Goal: Contribute content: Add original content to the website for others to see

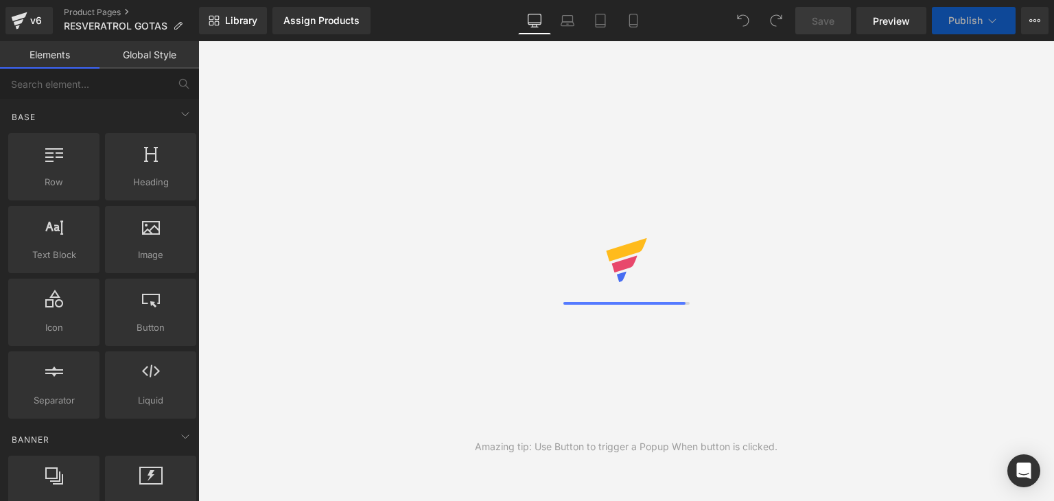
click at [574, 28] on div "Desktop Laptop Tablet Mobile" at bounding box center [584, 20] width 132 height 27
click at [629, 27] on icon at bounding box center [634, 21] width 14 height 14
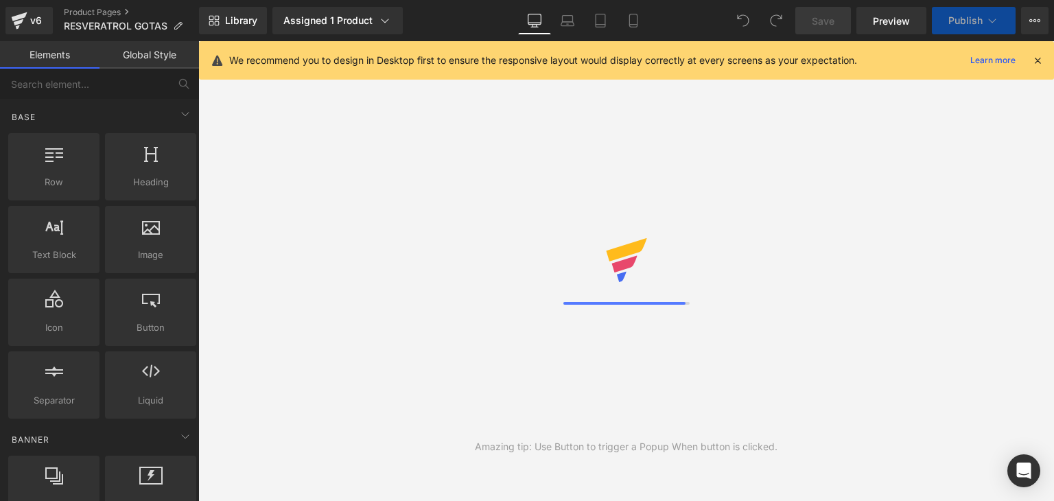
click at [1036, 63] on icon at bounding box center [1038, 60] width 12 height 12
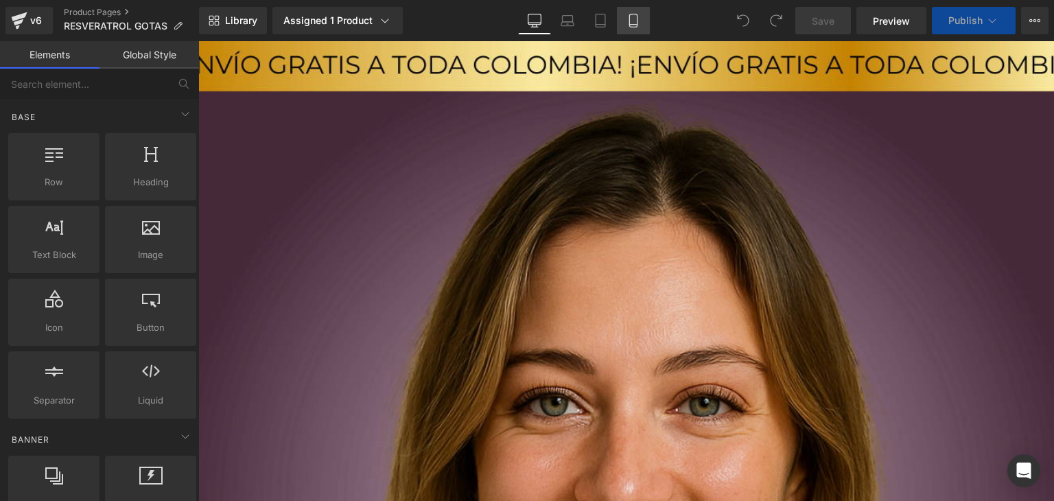
click at [633, 26] on icon at bounding box center [634, 21] width 14 height 14
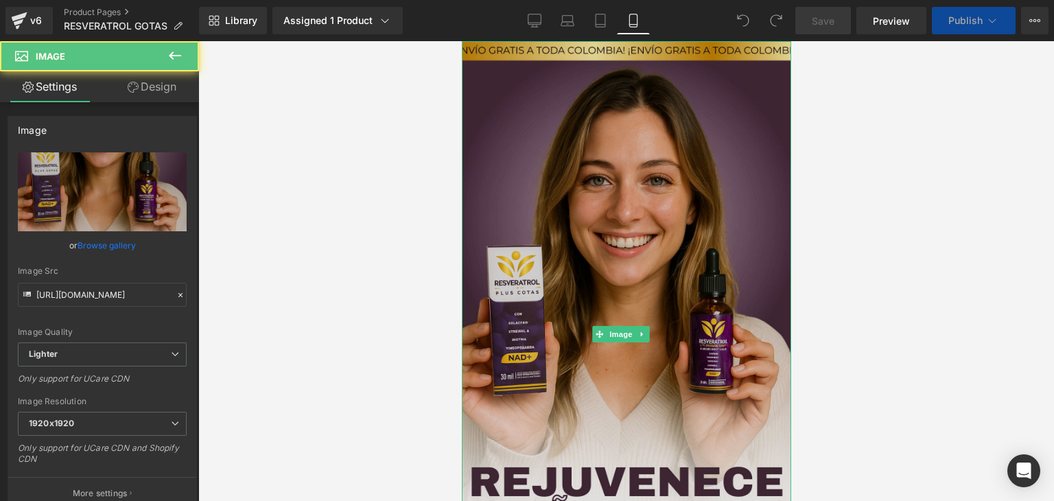
click at [555, 259] on img at bounding box center [625, 333] width 329 height 585
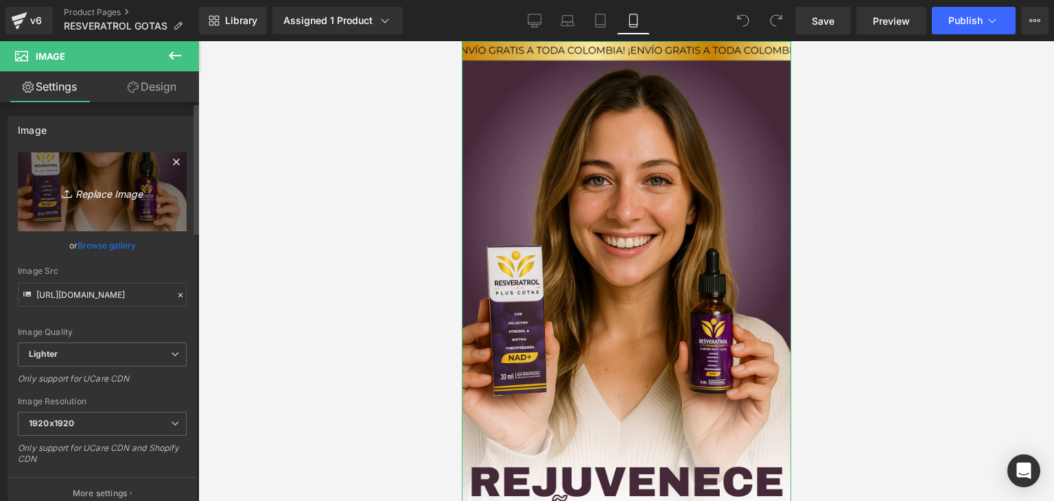
click at [150, 201] on link "Replace Image" at bounding box center [102, 191] width 169 height 79
type input "C:\fakepath\WhatsApp Image 2025-10-03 at 12.50.28 PM.jpeg"
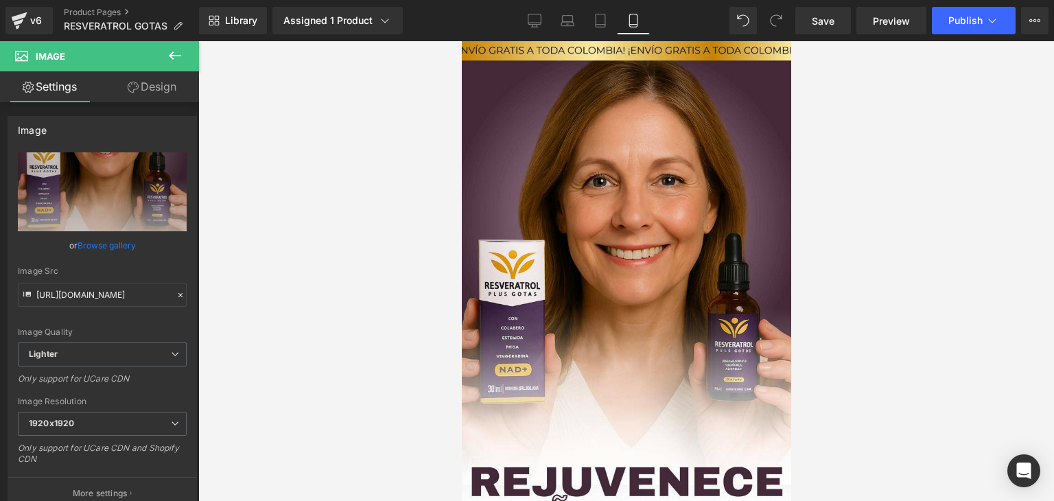
type input "https://ucarecdn.com/9c928961-770f-4ce0-a99b-e6694781bcef/-/format/auto/-/previ…"
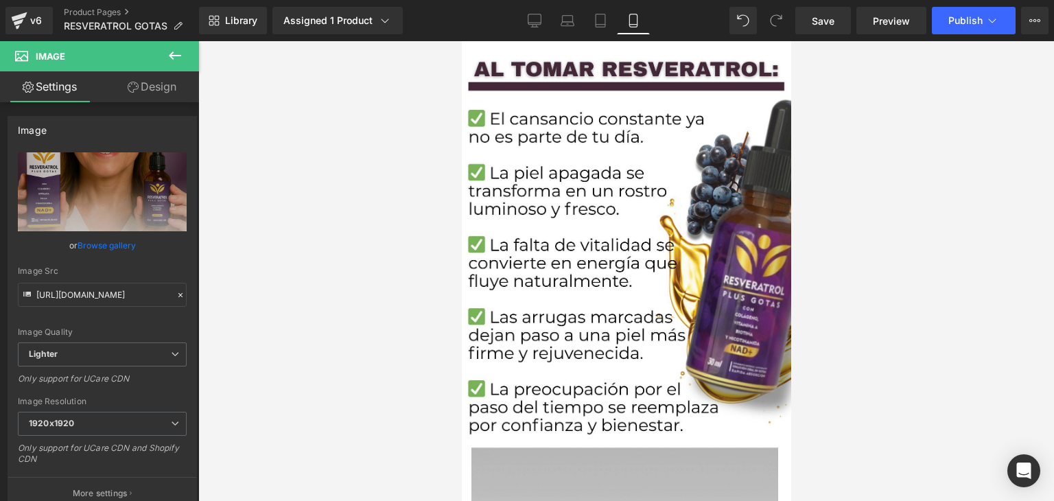
scroll to position [1672, 0]
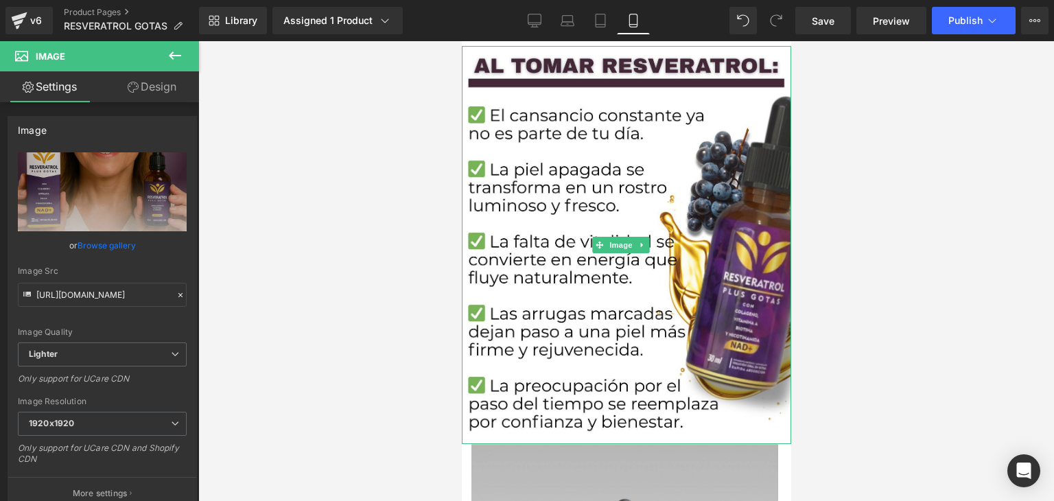
click at [649, 314] on img at bounding box center [625, 245] width 329 height 398
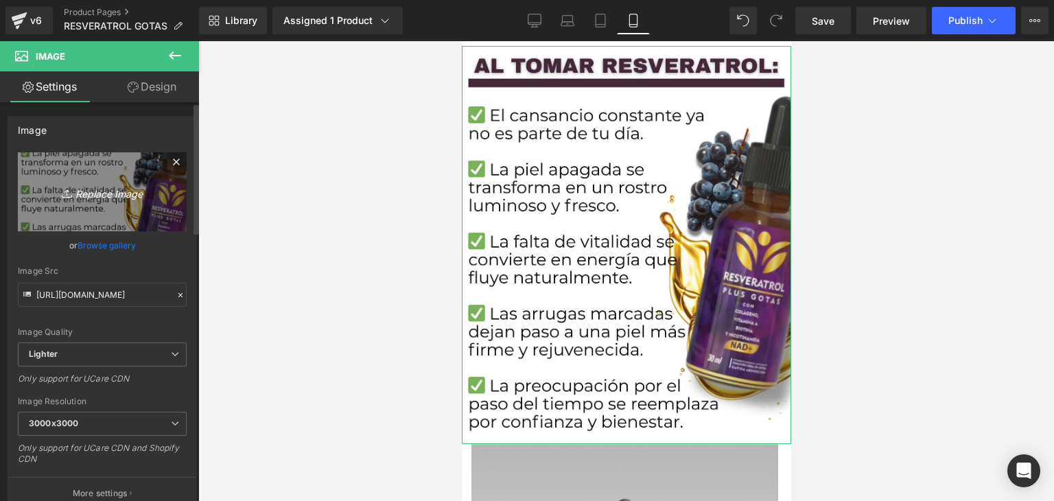
click at [174, 195] on link "Replace Image" at bounding box center [102, 191] width 169 height 79
type input "C:\fakepath\WhatsApp Image 2025-10-03 at 12.50.28 PM (3).jpeg"
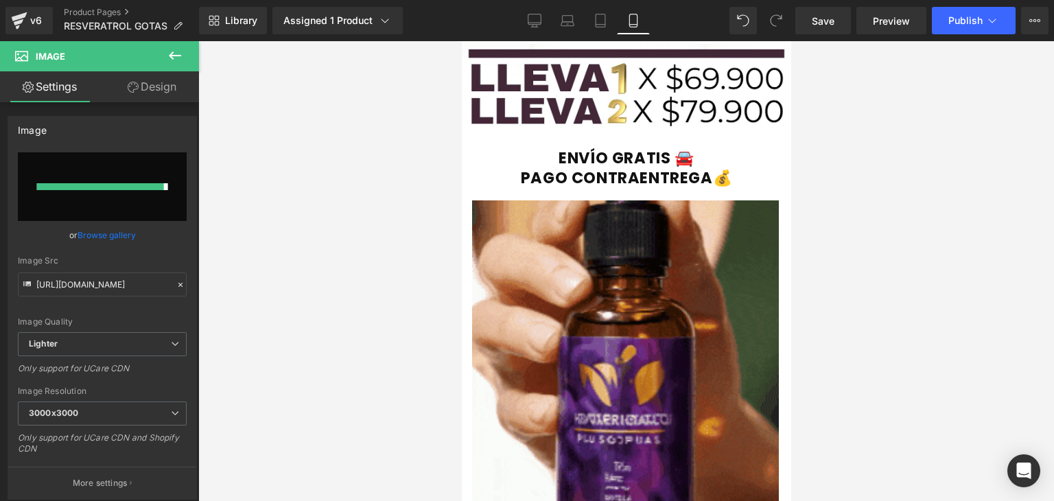
type input "https://ucarecdn.com/bf798a51-6d05-4315-8222-fd3853074414/-/format/auto/-/previ…"
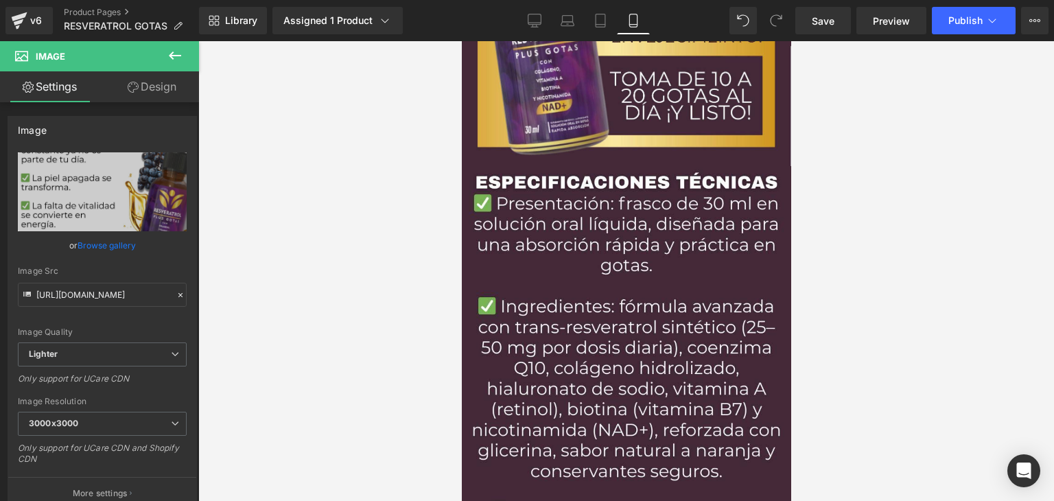
scroll to position [5733, 0]
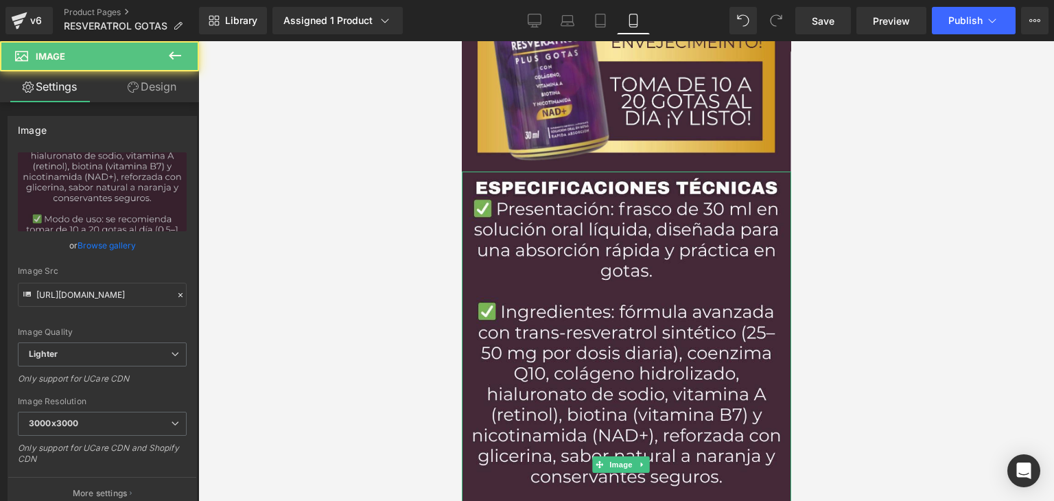
click at [640, 377] on img at bounding box center [625, 464] width 329 height 585
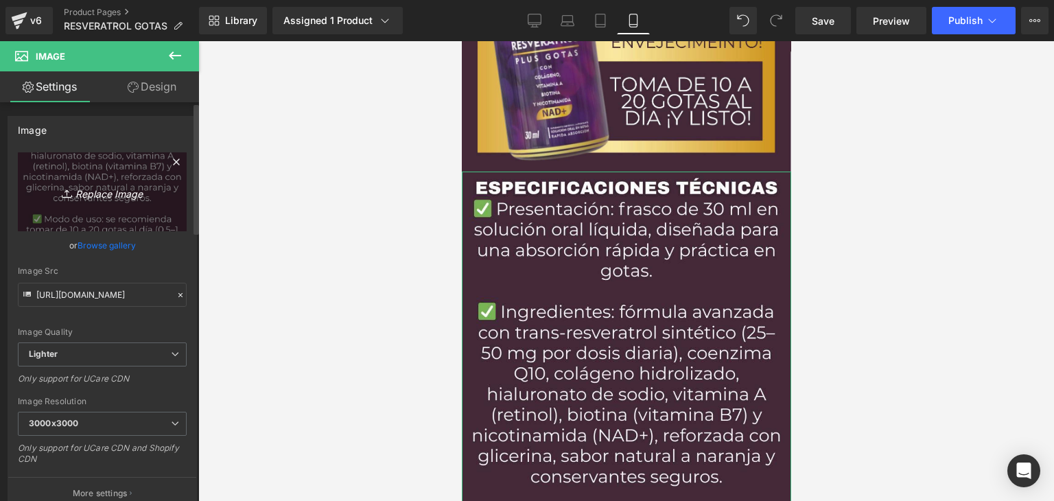
click at [80, 207] on link "Replace Image" at bounding box center [102, 191] width 169 height 79
type input "C:\fakepath\WhatsApp Image 2025-10-03 at 12.50.28 PM (2).jpeg"
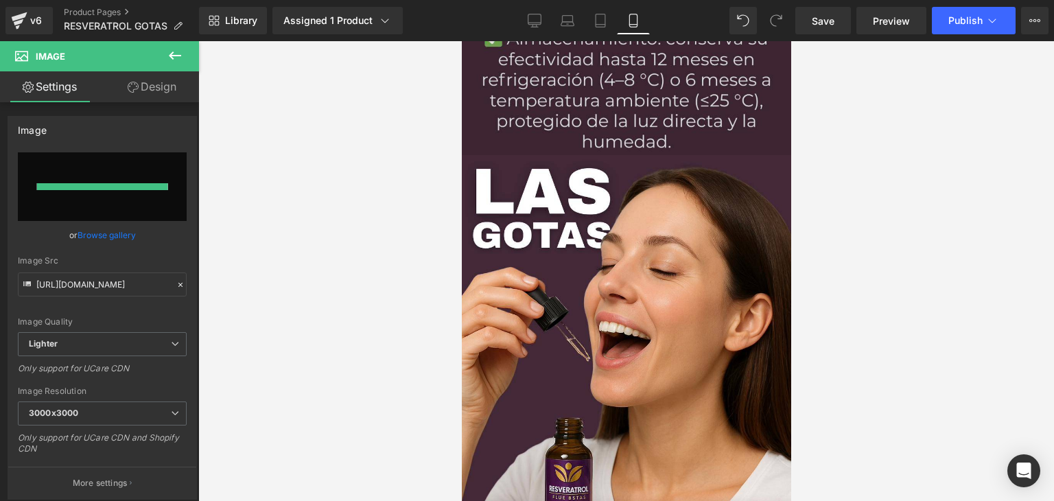
type input "https://ucarecdn.com/af62ef8c-9910-48fc-8022-ec2cc0229f65/-/format/auto/-/previ…"
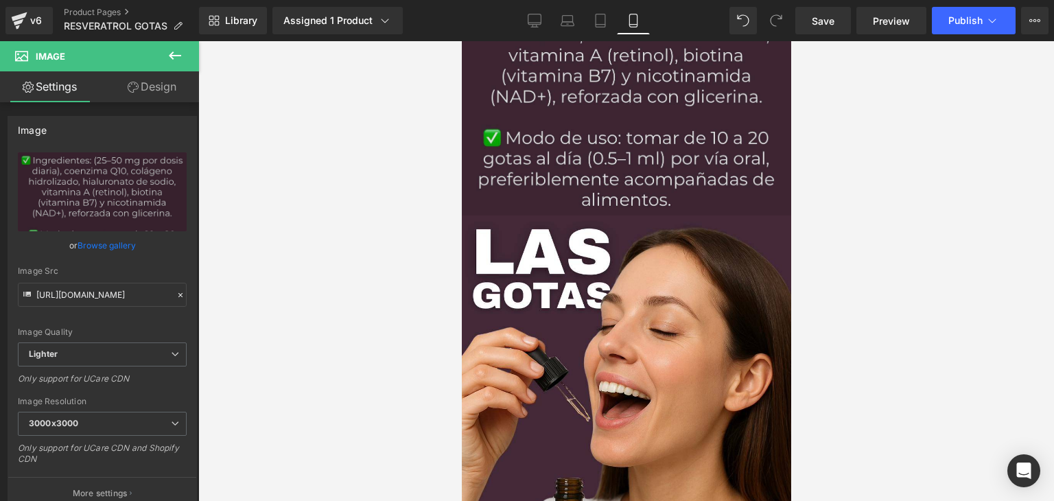
scroll to position [6015, 0]
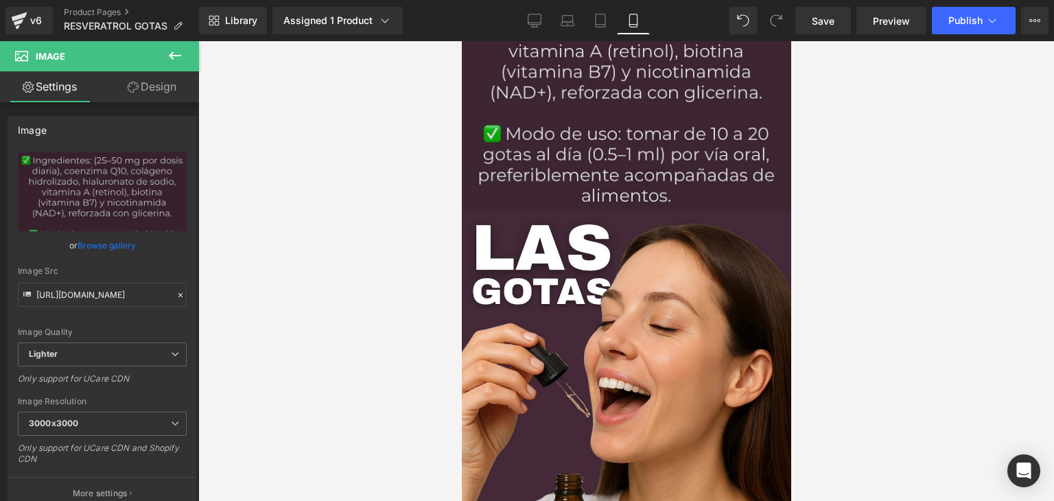
click at [723, 292] on img at bounding box center [625, 457] width 329 height 493
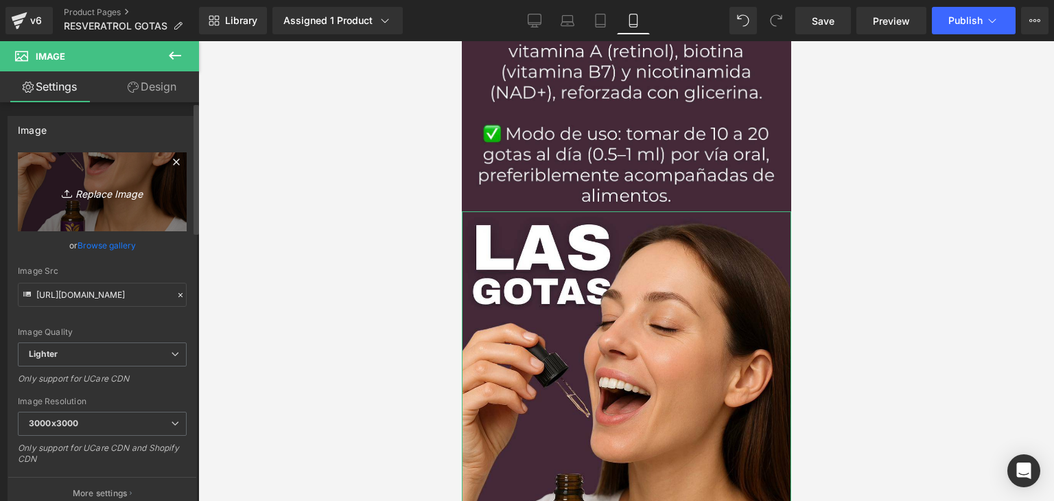
click at [156, 181] on link "Replace Image" at bounding box center [102, 191] width 169 height 79
type input "C:\fakepath\WhatsApp Image 2025-10-03 at 12.50.28 PM (1).jpeg"
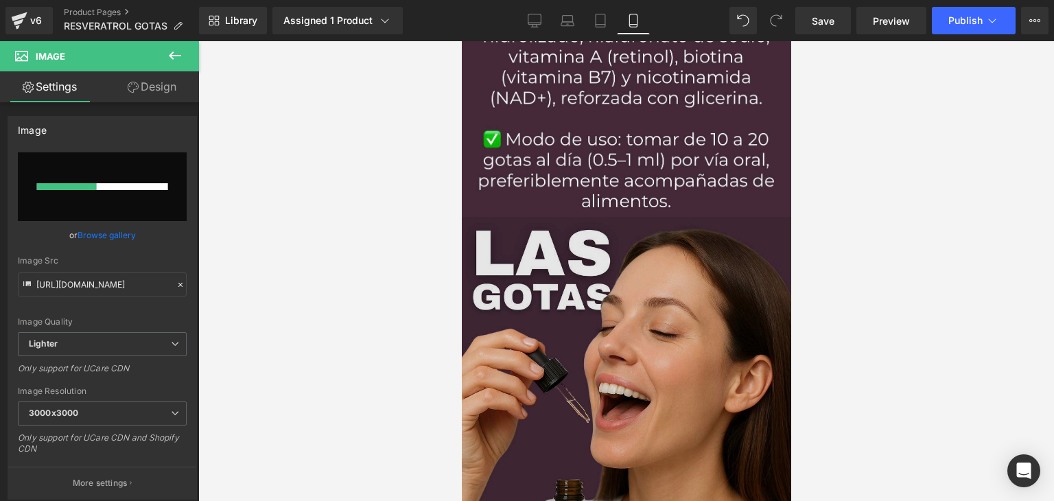
scroll to position [6011, 0]
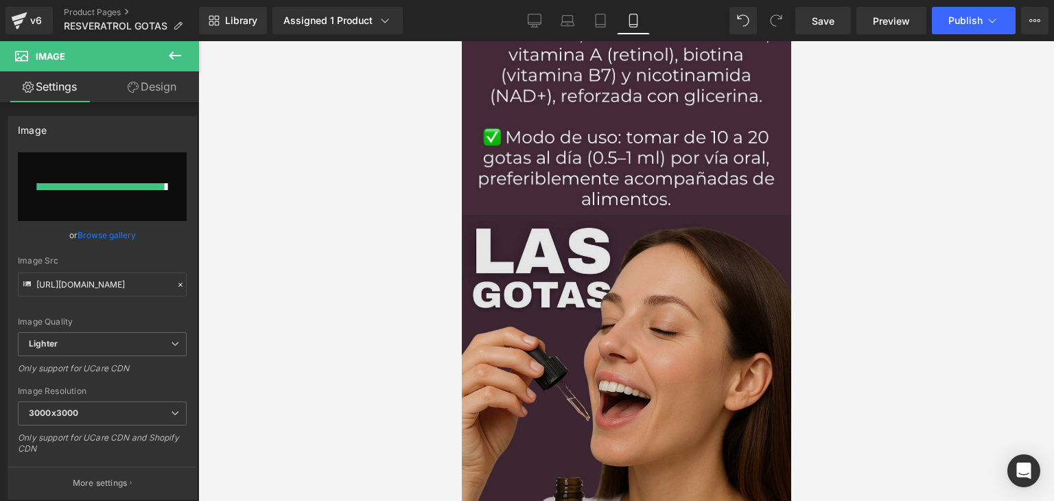
type input "https://ucarecdn.com/0dc0f5f3-88c2-4d52-a303-89c74b488ca2/-/format/auto/-/previ…"
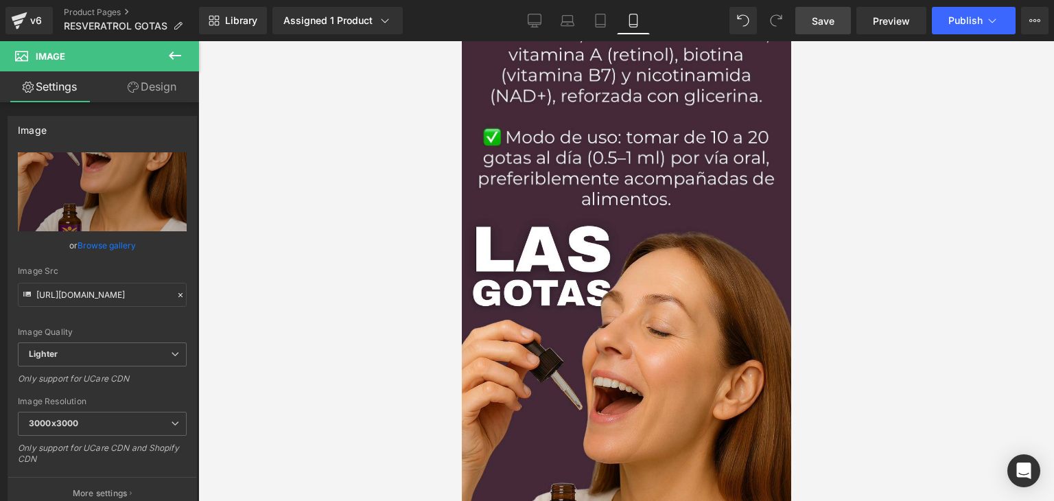
click at [829, 16] on span "Save" at bounding box center [823, 21] width 23 height 14
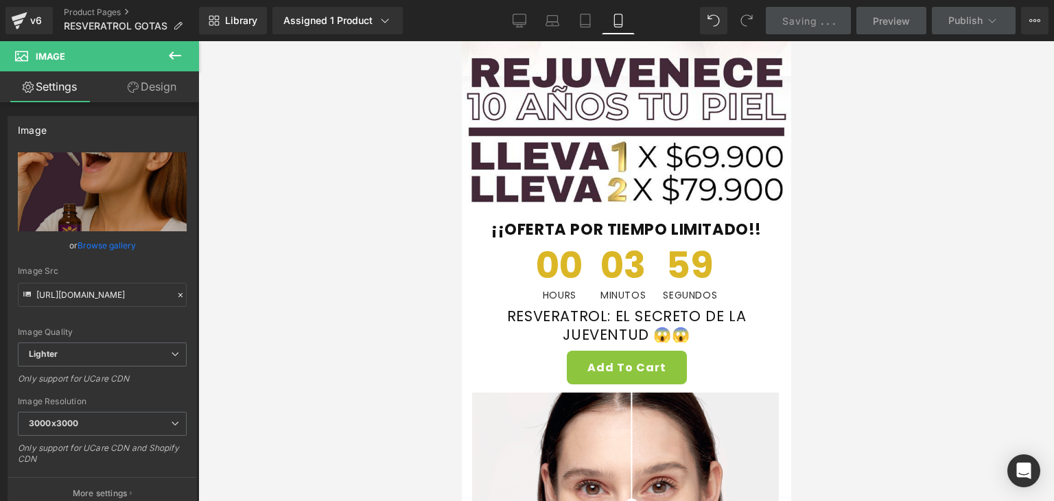
scroll to position [0, 0]
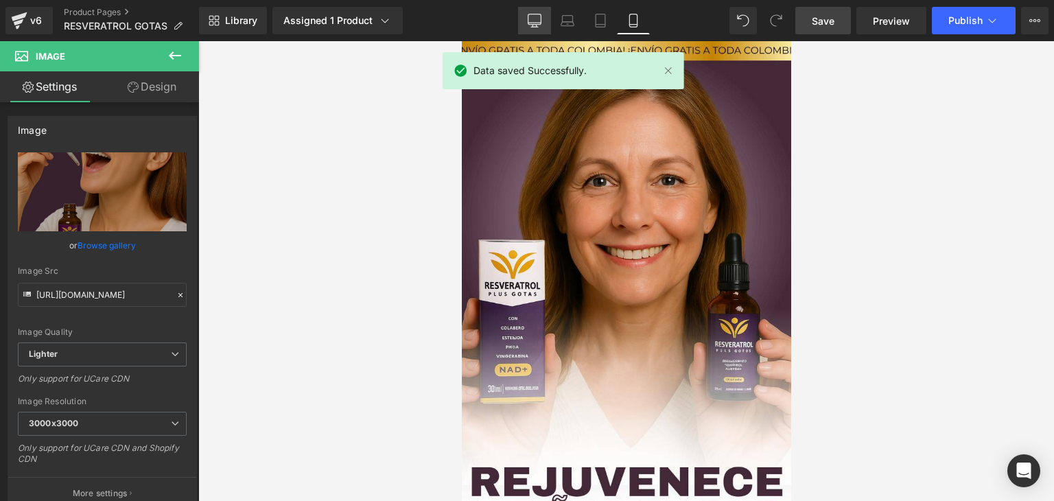
click at [533, 15] on icon at bounding box center [535, 21] width 14 height 14
type input "auto"
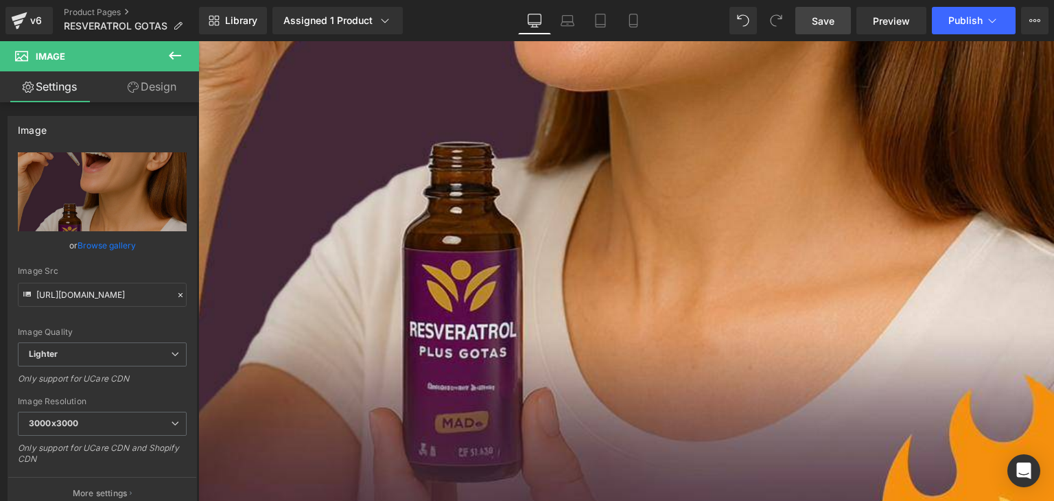
scroll to position [16122, 0]
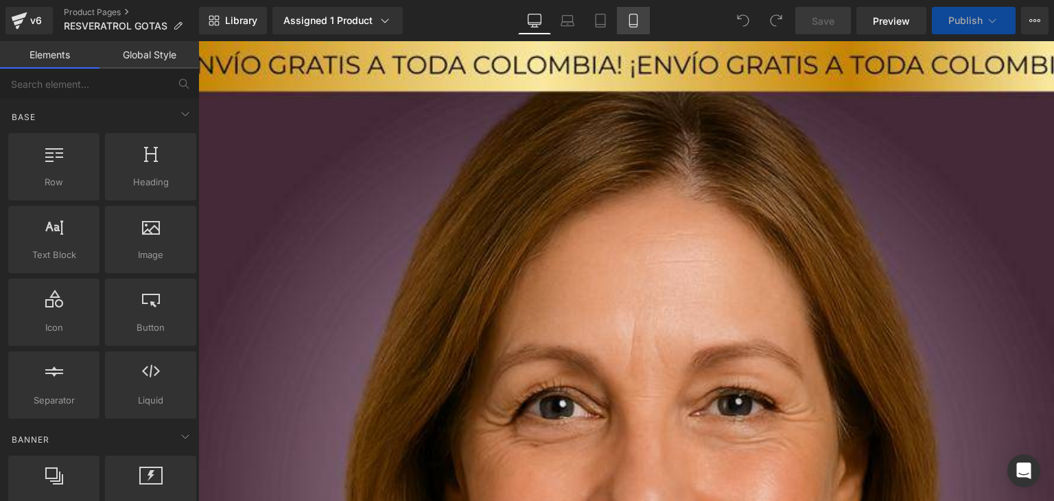
click at [631, 27] on link "Mobile" at bounding box center [633, 20] width 33 height 27
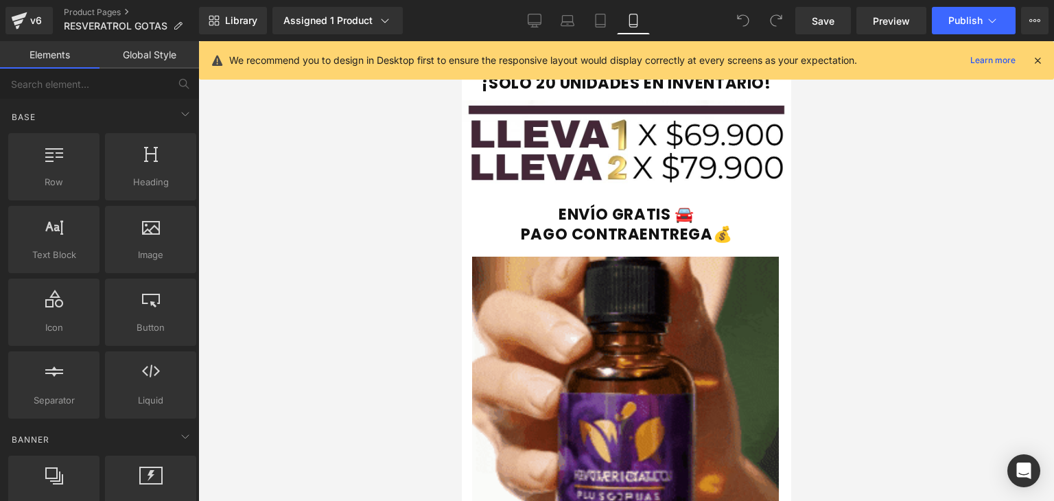
scroll to position [3036, 0]
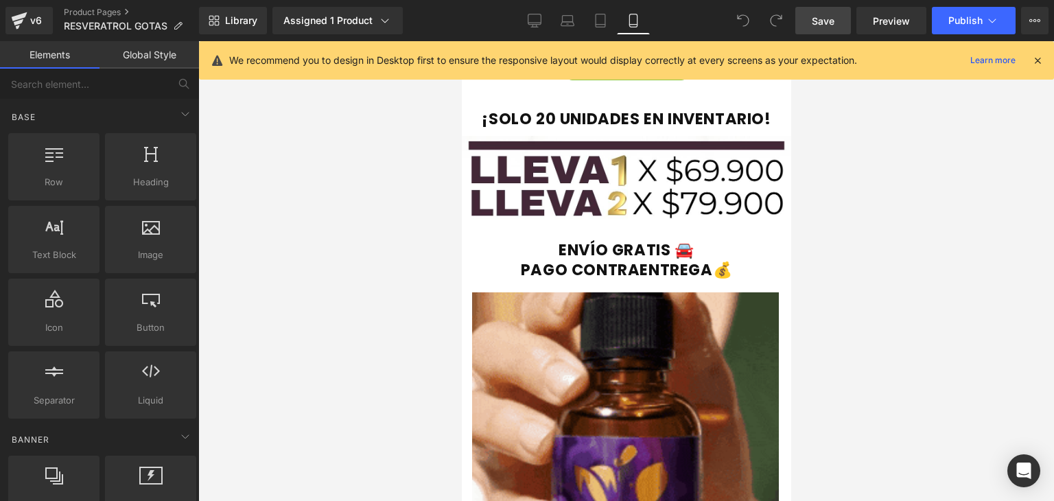
click at [821, 23] on span "Save" at bounding box center [823, 21] width 23 height 14
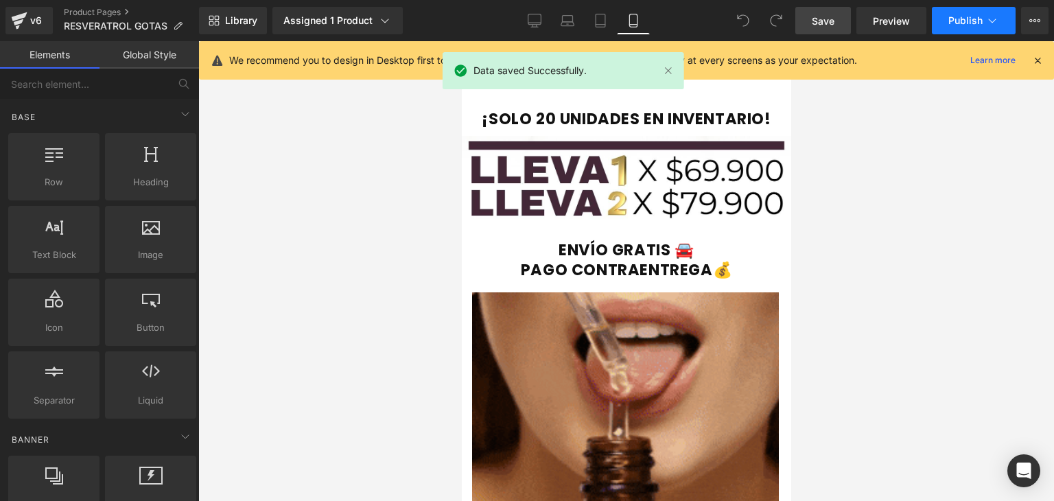
click at [967, 19] on span "Publish" at bounding box center [965, 20] width 34 height 11
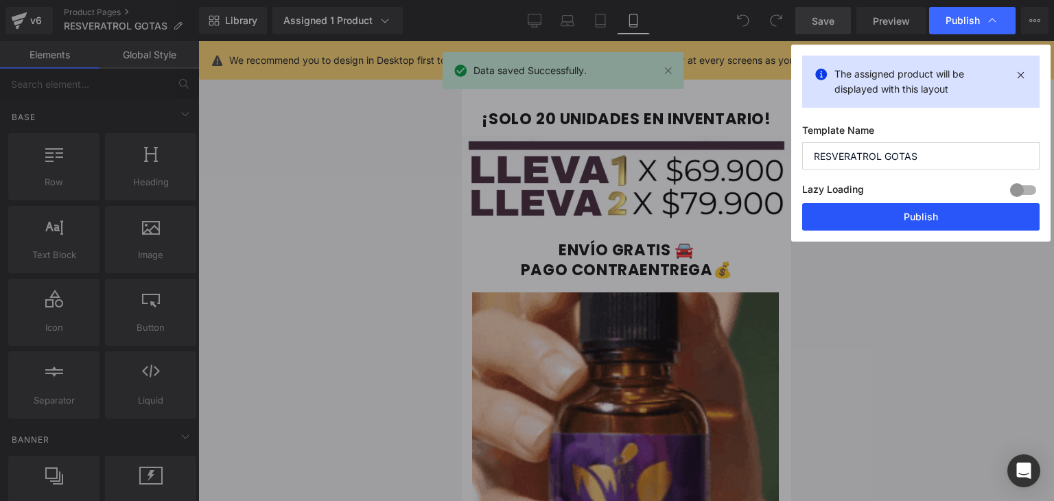
click at [909, 213] on button "Publish" at bounding box center [920, 216] width 237 height 27
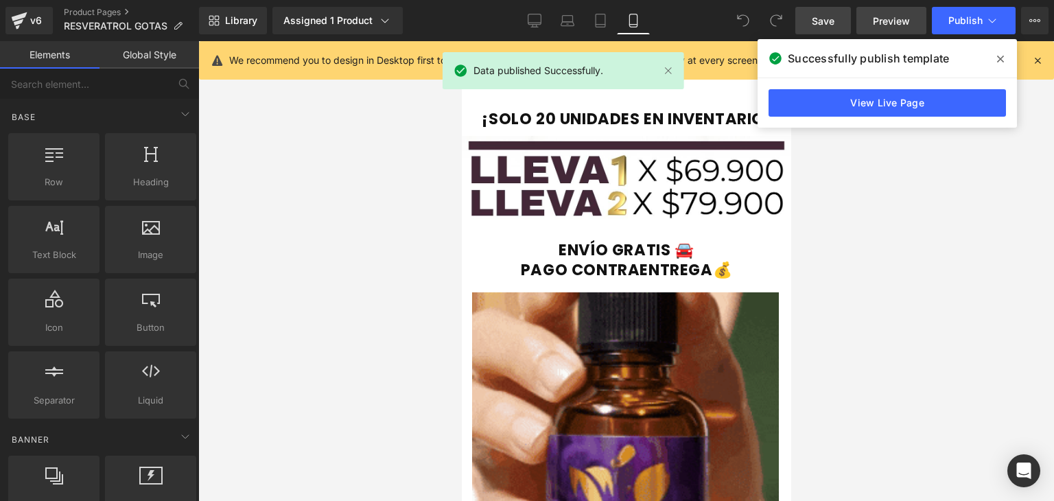
click at [878, 21] on span "Preview" at bounding box center [891, 21] width 37 height 14
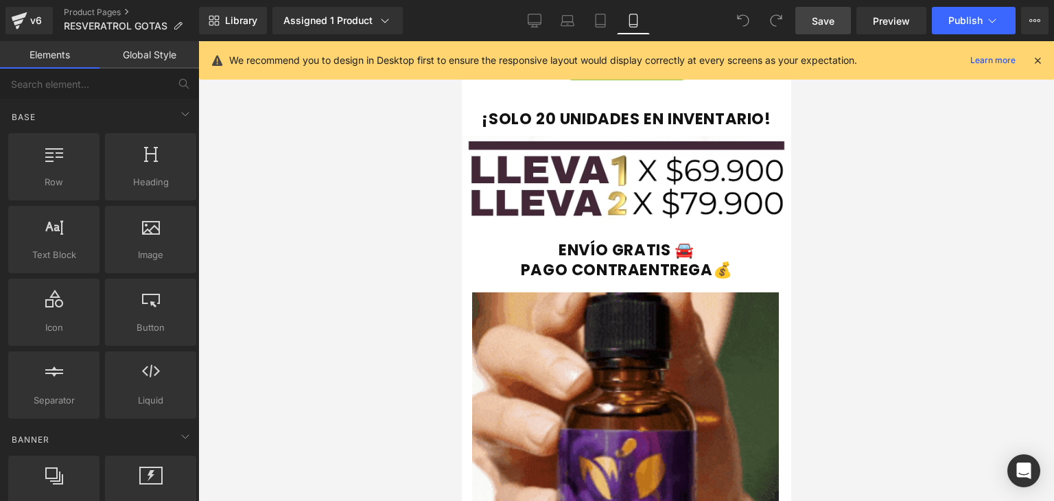
click at [1038, 56] on icon at bounding box center [1038, 60] width 12 height 12
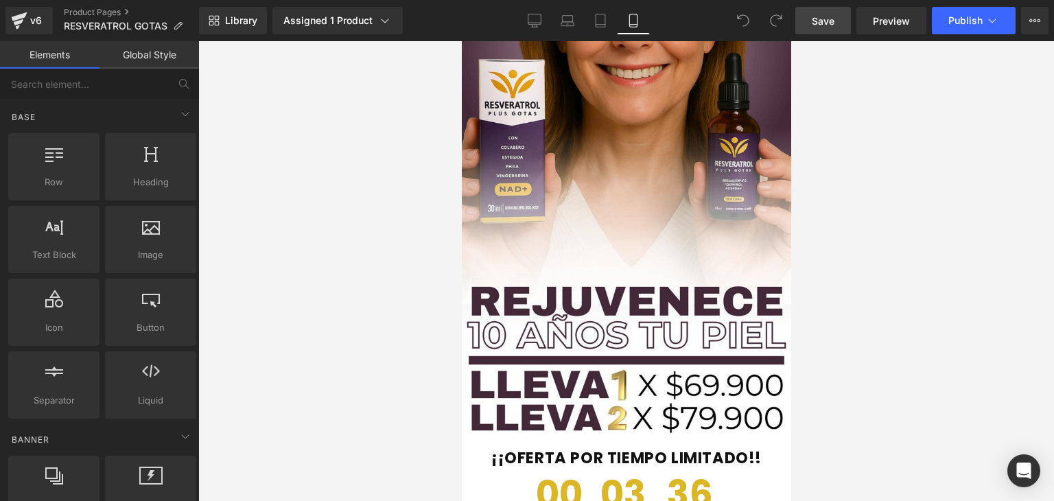
scroll to position [0, 0]
